Goal: Task Accomplishment & Management: Complete application form

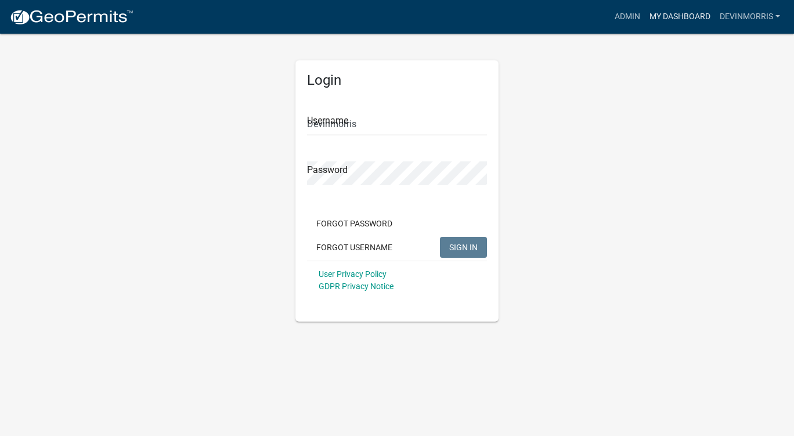
click at [671, 23] on link "My Dashboard" at bounding box center [680, 17] width 70 height 22
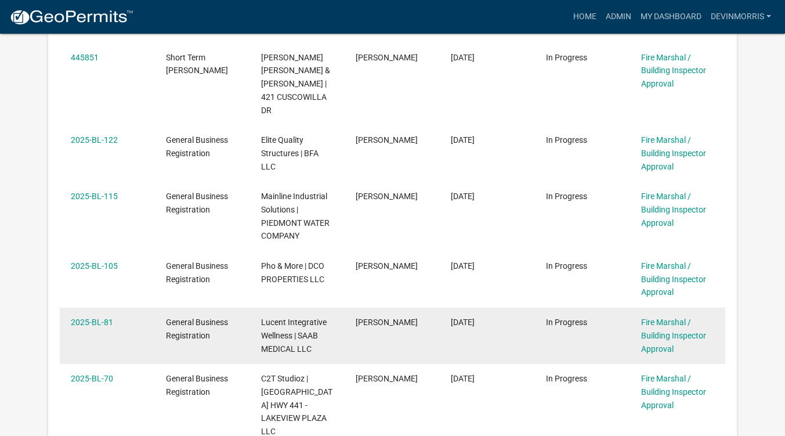
scroll to position [638, 0]
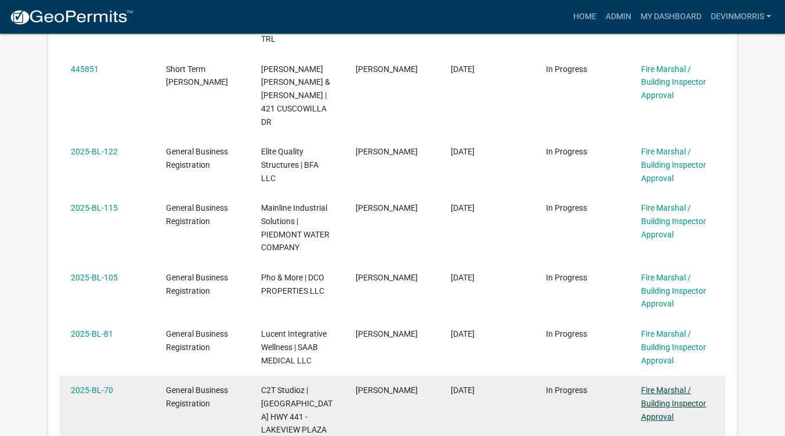
click at [649, 385] on link "Fire Marshal / Building Inspector Approval" at bounding box center [673, 403] width 65 height 36
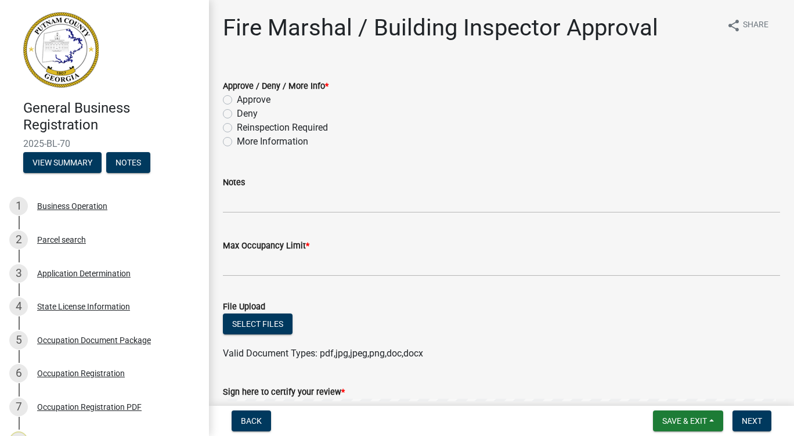
click at [237, 114] on label "Deny" at bounding box center [247, 114] width 21 height 14
click at [237, 114] on input "Deny" at bounding box center [241, 111] width 8 height 8
radio input "true"
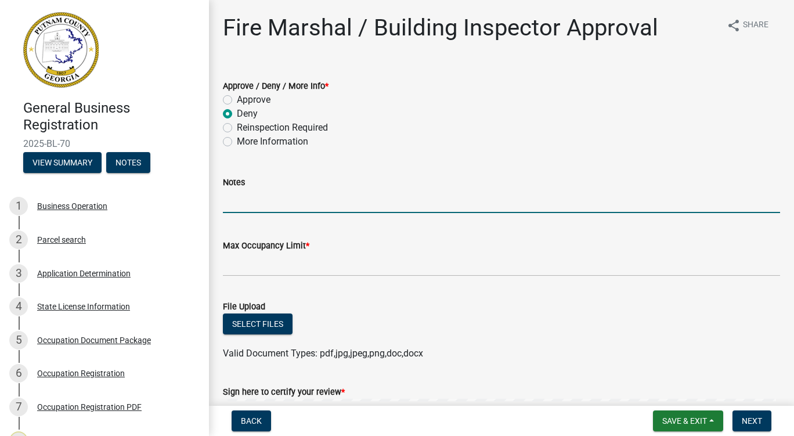
click at [304, 200] on input "Notes" at bounding box center [501, 201] width 557 height 24
type input "Multiple attempts were made to perform a follow-up inspection. No calls were re…"
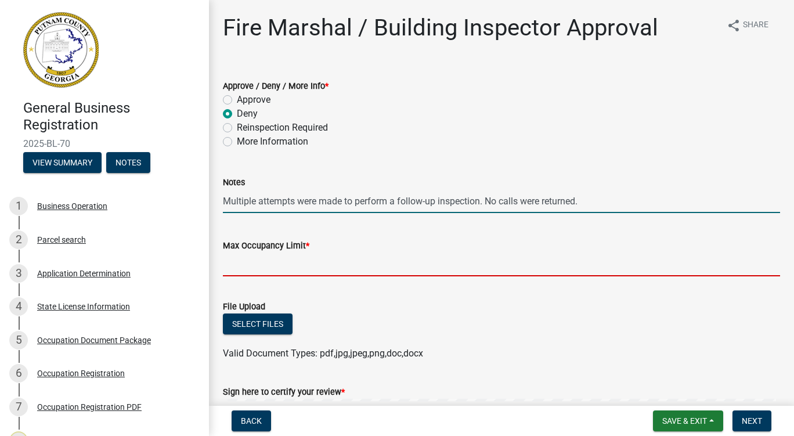
click at [335, 263] on input "Max Occupancy Limit *" at bounding box center [501, 264] width 557 height 24
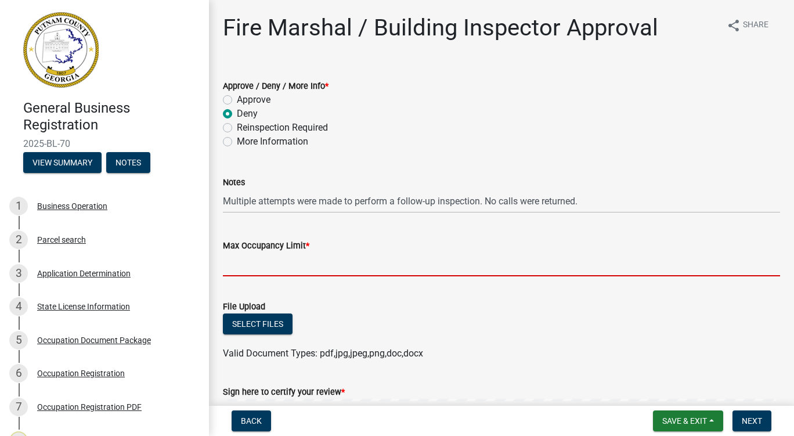
type input "."
type input "0"
click at [415, 313] on div "Select files" at bounding box center [501, 325] width 557 height 24
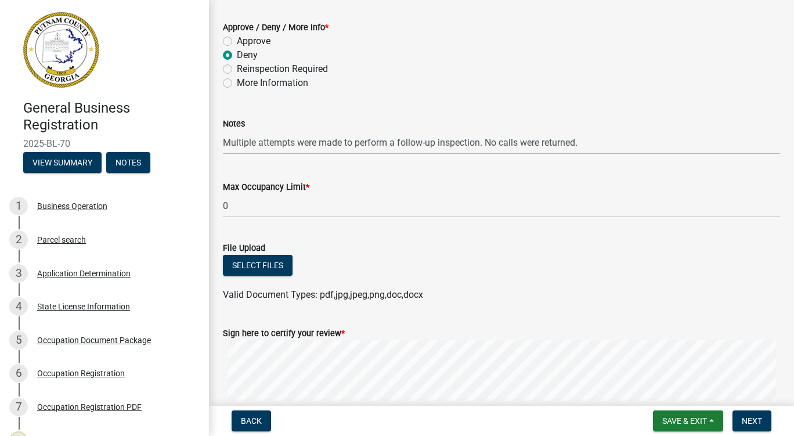
scroll to position [163, 0]
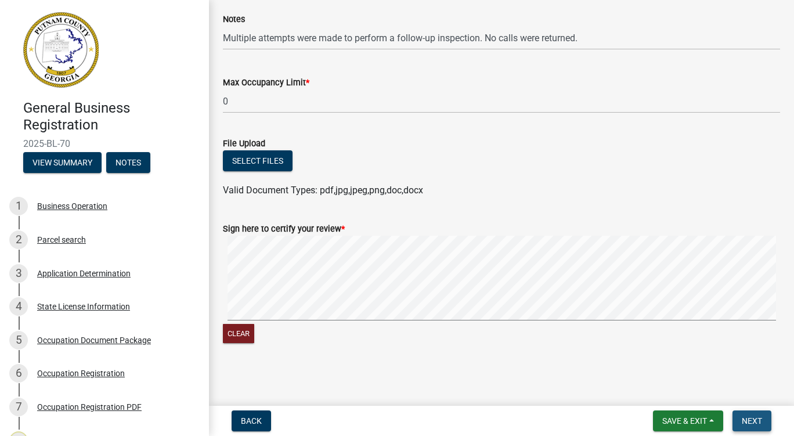
click at [755, 418] on span "Next" at bounding box center [752, 420] width 20 height 9
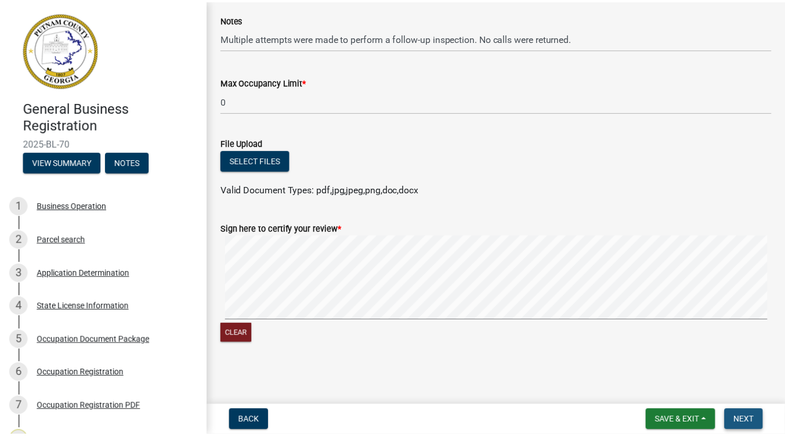
scroll to position [0, 0]
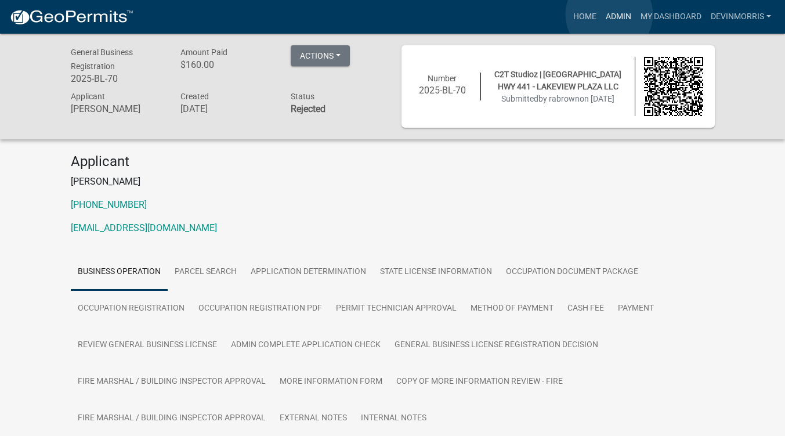
click at [609, 15] on link "Admin" at bounding box center [618, 17] width 35 height 22
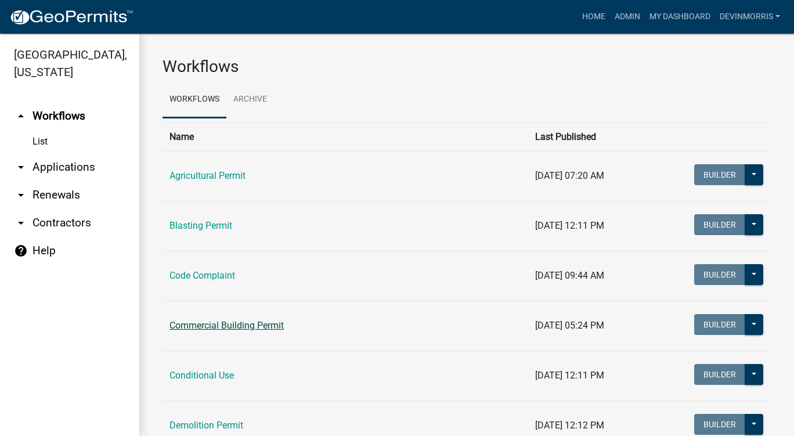
click at [253, 327] on link "Commercial Building Permit" at bounding box center [226, 325] width 114 height 11
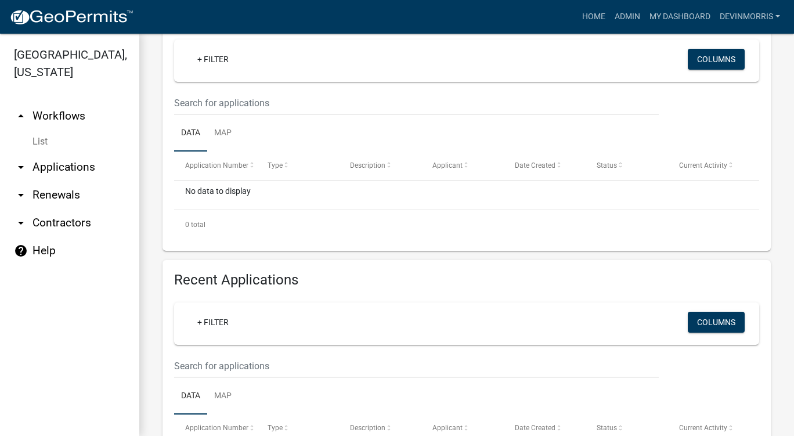
scroll to position [232, 0]
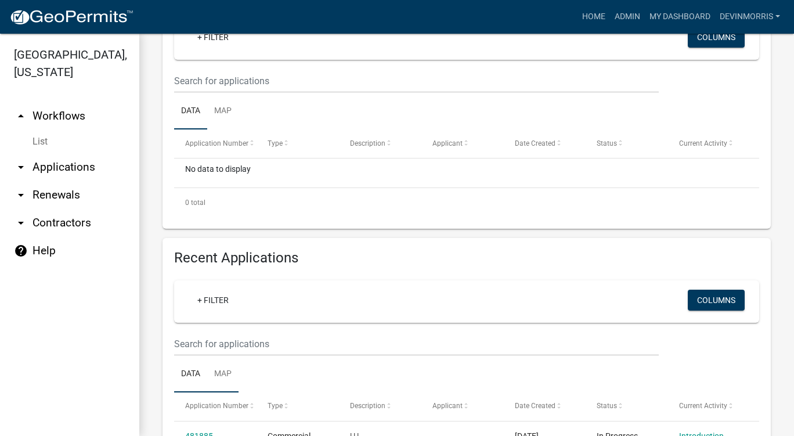
click at [232, 368] on link "Map" at bounding box center [222, 374] width 31 height 37
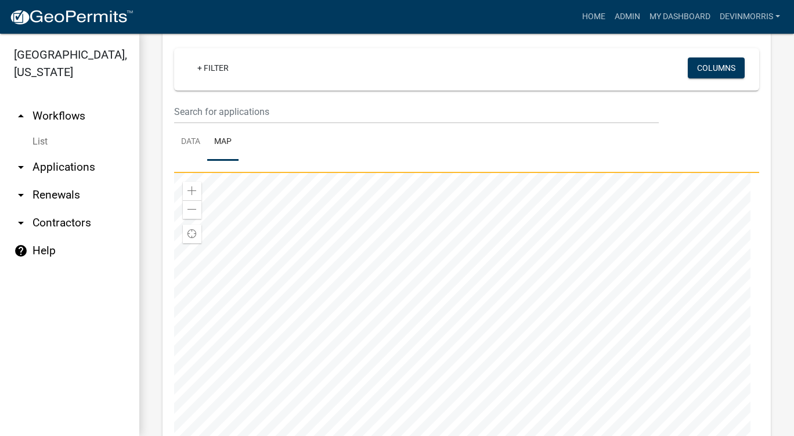
scroll to position [490, 0]
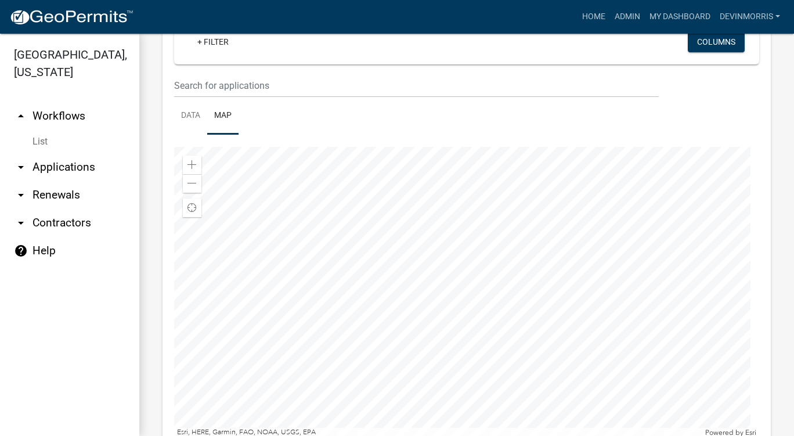
scroll to position [576, 0]
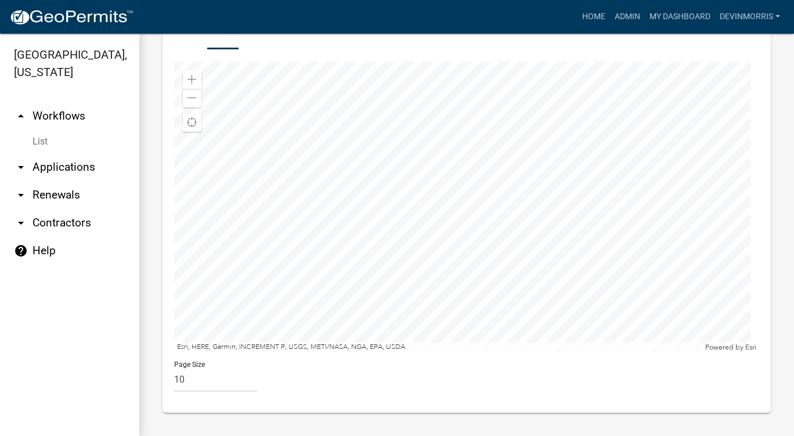
click at [482, 238] on div at bounding box center [466, 207] width 585 height 290
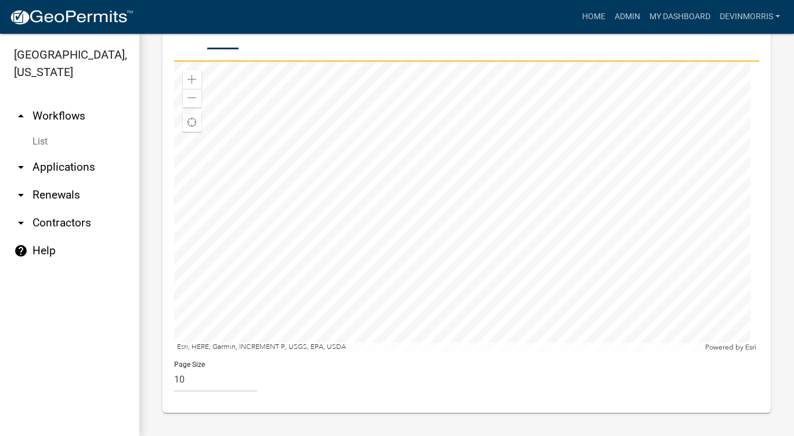
click at [369, 256] on div at bounding box center [466, 207] width 585 height 290
click at [423, 186] on div at bounding box center [466, 207] width 585 height 290
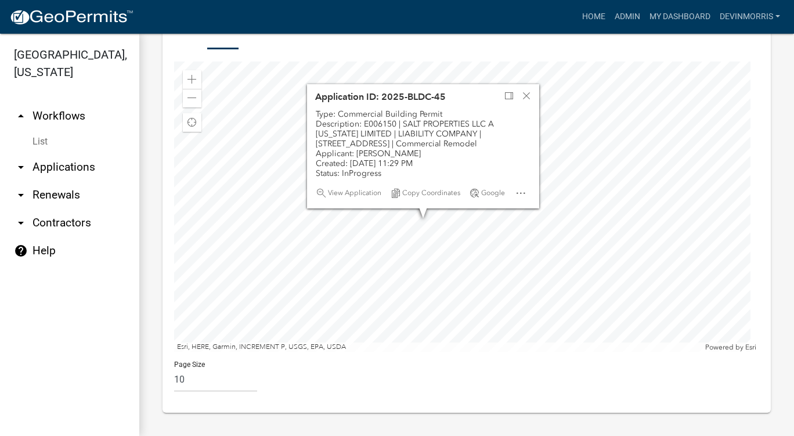
click at [458, 245] on div at bounding box center [466, 207] width 585 height 290
click at [351, 197] on span "View Application" at bounding box center [354, 194] width 53 height 9
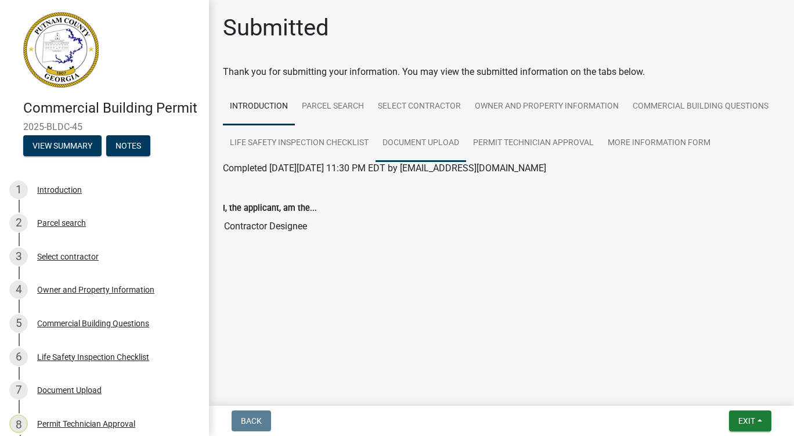
click at [420, 146] on link "Document Upload" at bounding box center [420, 143] width 91 height 37
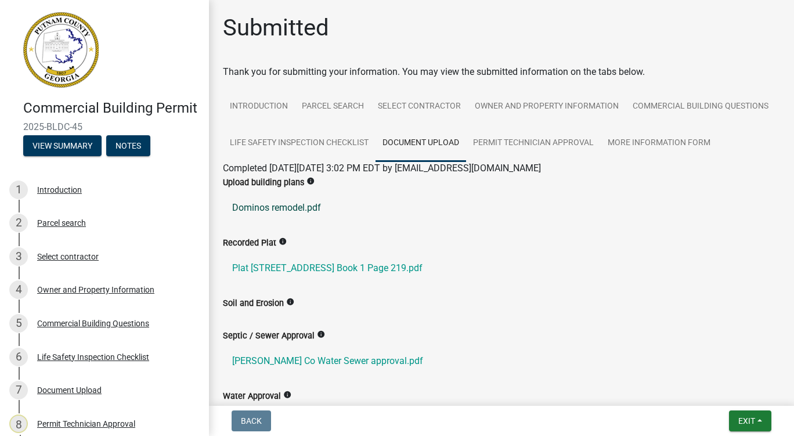
click at [299, 222] on link "Dominos remodel.pdf" at bounding box center [501, 208] width 557 height 28
